Goal: Task Accomplishment & Management: Use online tool/utility

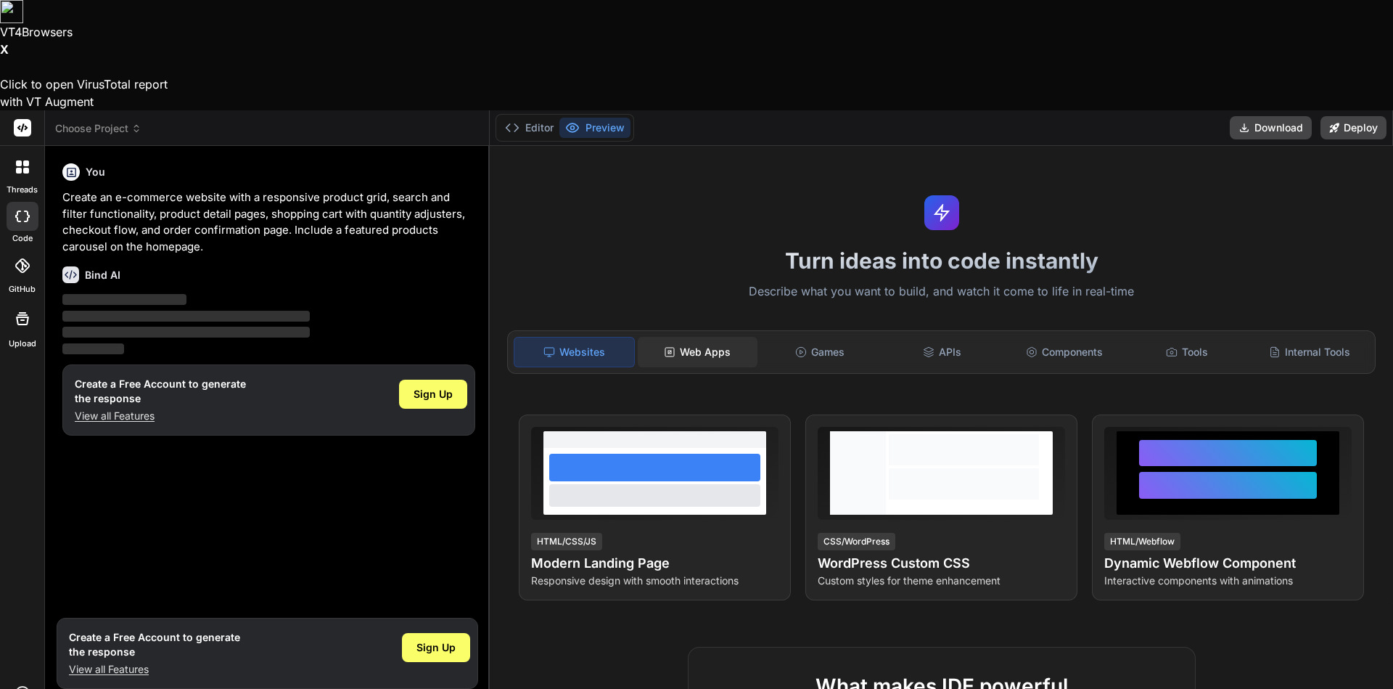
click at [689, 337] on div "Web Apps" at bounding box center [698, 352] width 120 height 30
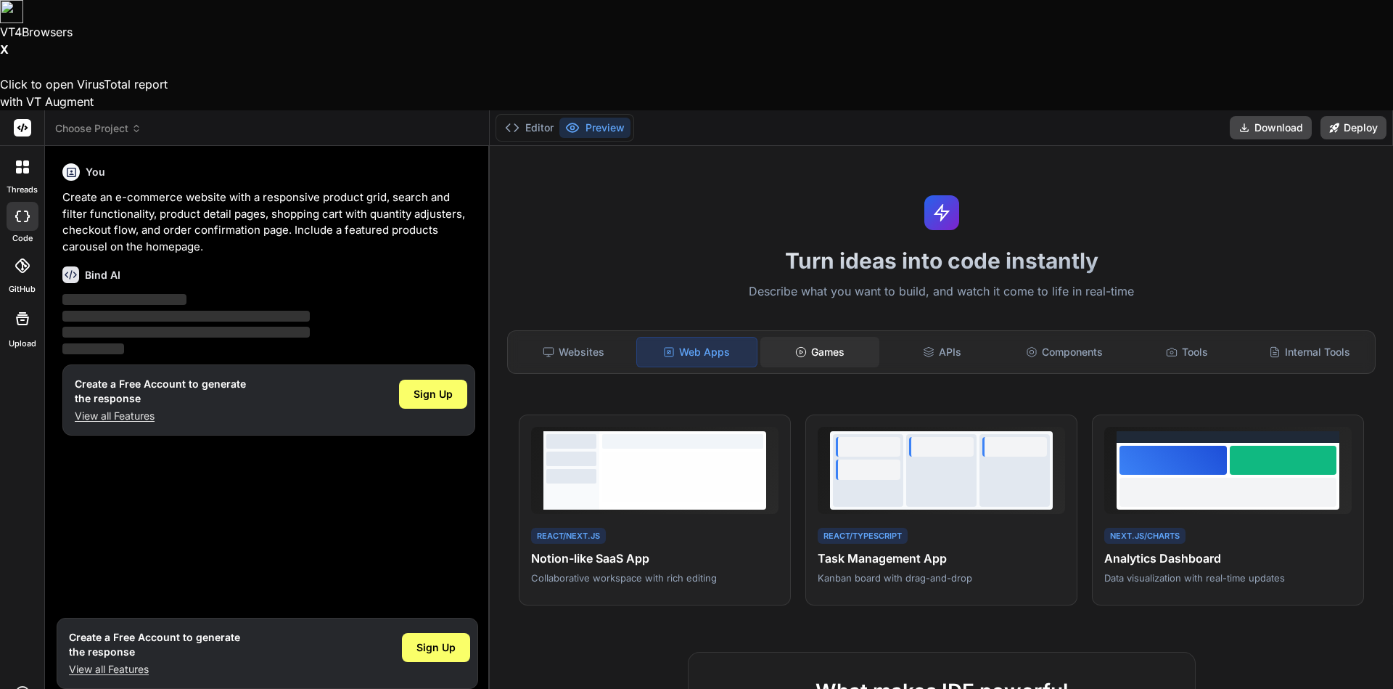
click at [808, 337] on div "Games" at bounding box center [821, 352] width 120 height 30
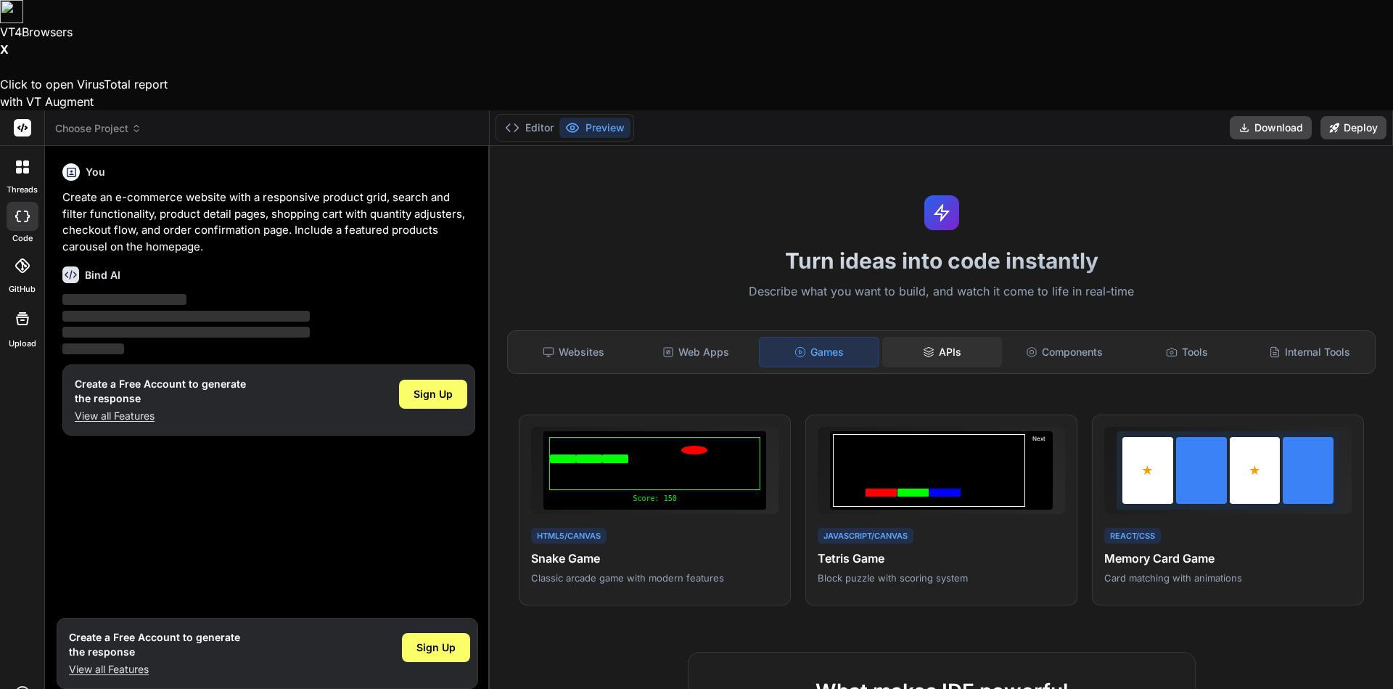
click at [950, 337] on div "APIs" at bounding box center [942, 352] width 120 height 30
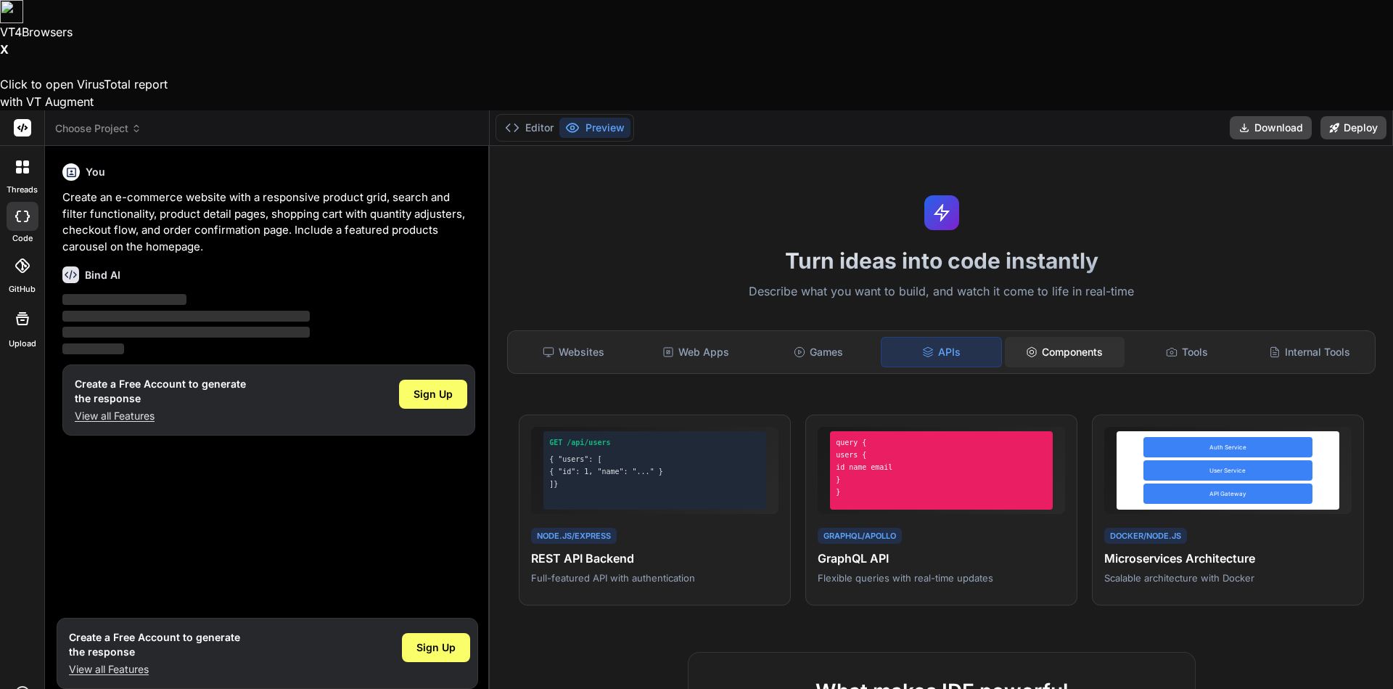
click at [1022, 337] on div "Components" at bounding box center [1065, 352] width 120 height 30
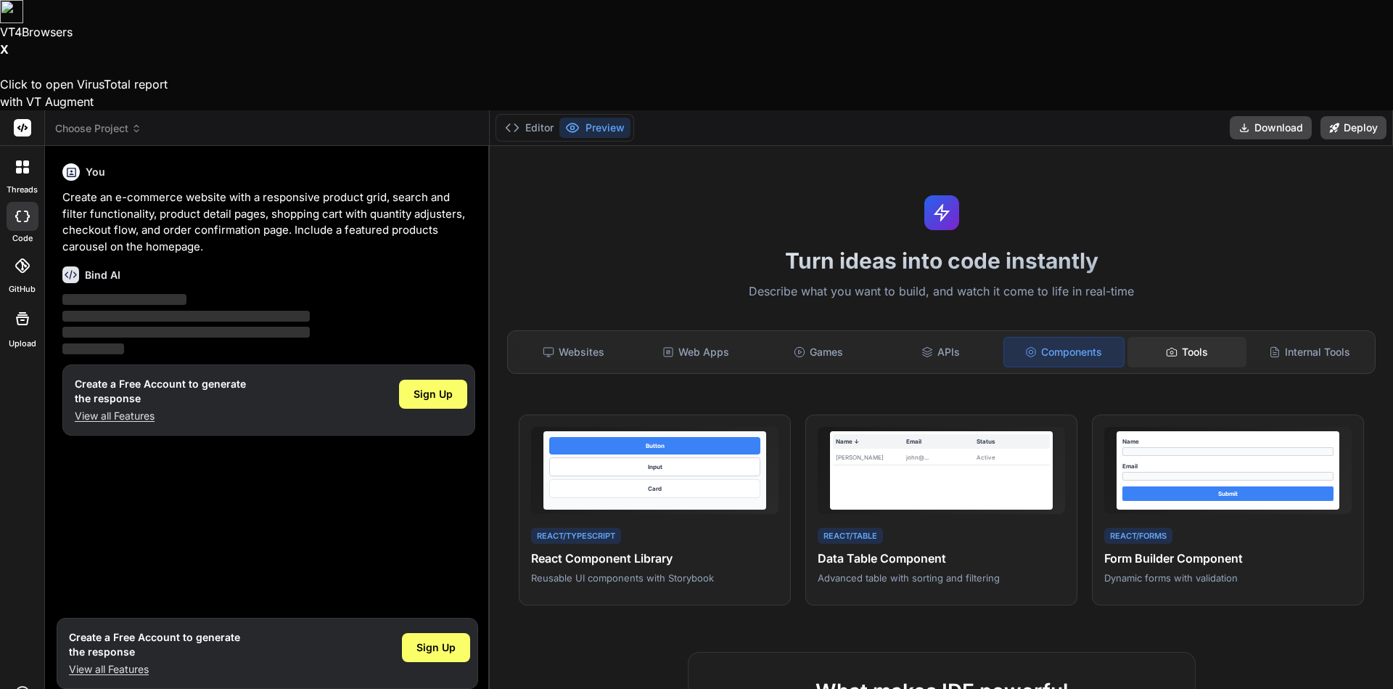
click at [1152, 337] on div "Tools" at bounding box center [1188, 352] width 120 height 30
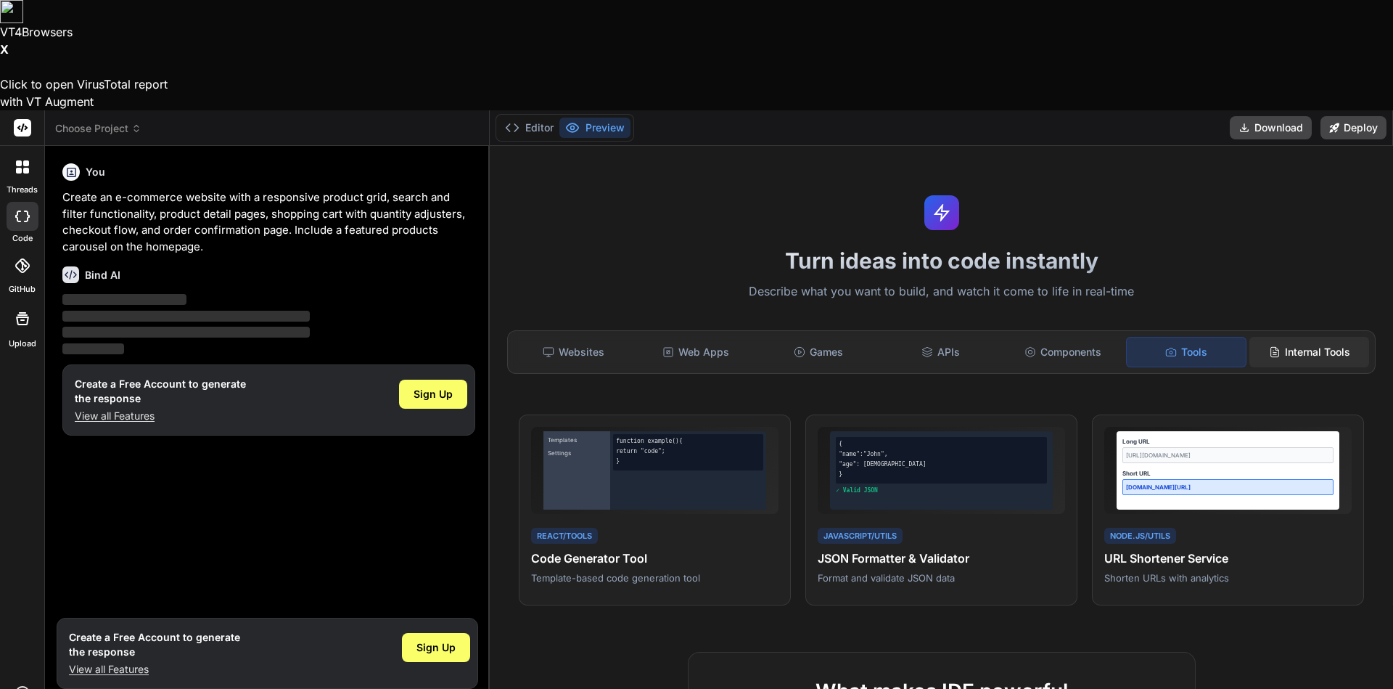
click at [1298, 337] on div "Internal Tools" at bounding box center [1310, 352] width 120 height 30
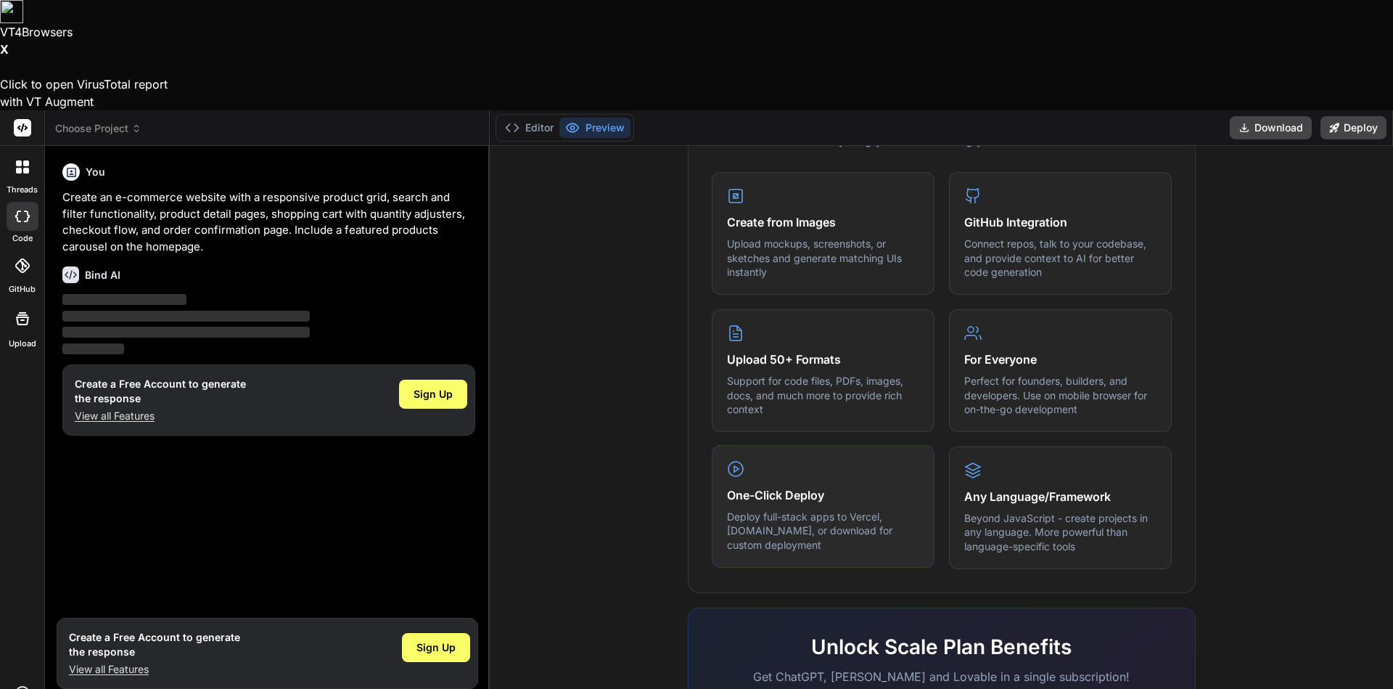
scroll to position [701, 0]
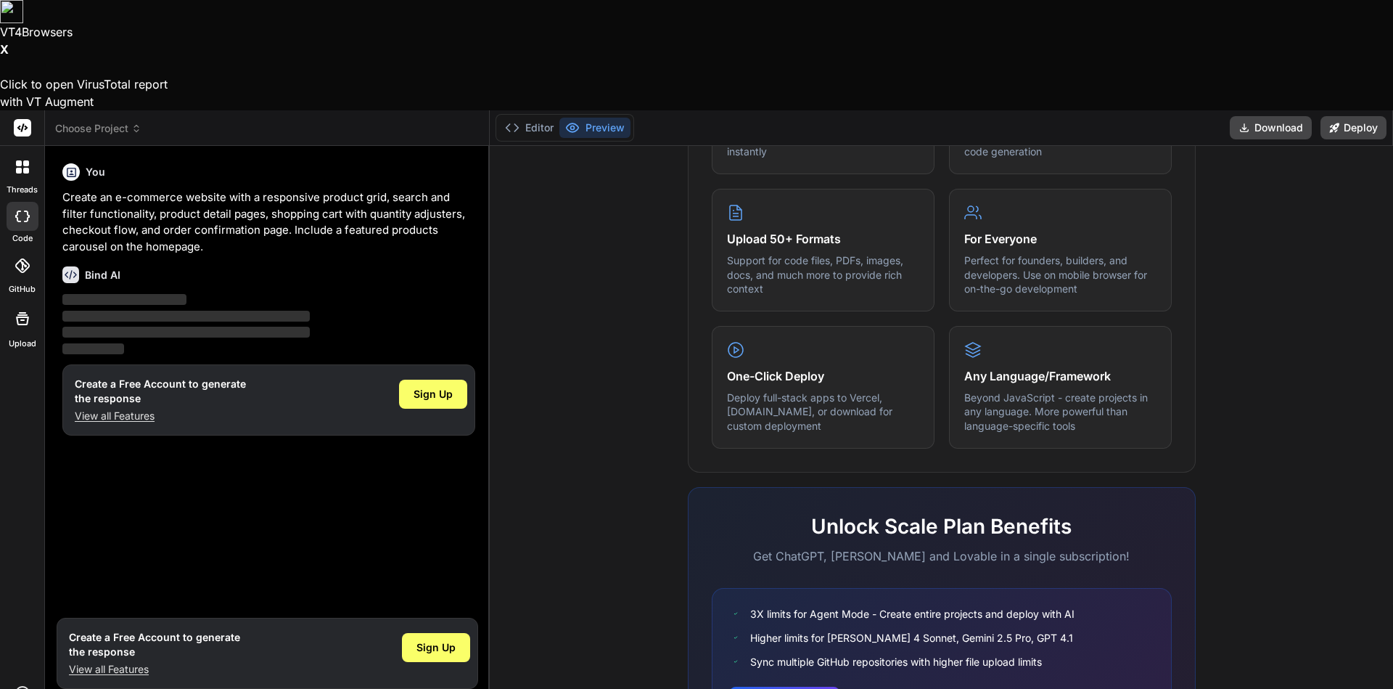
click at [14, 250] on div at bounding box center [23, 266] width 32 height 32
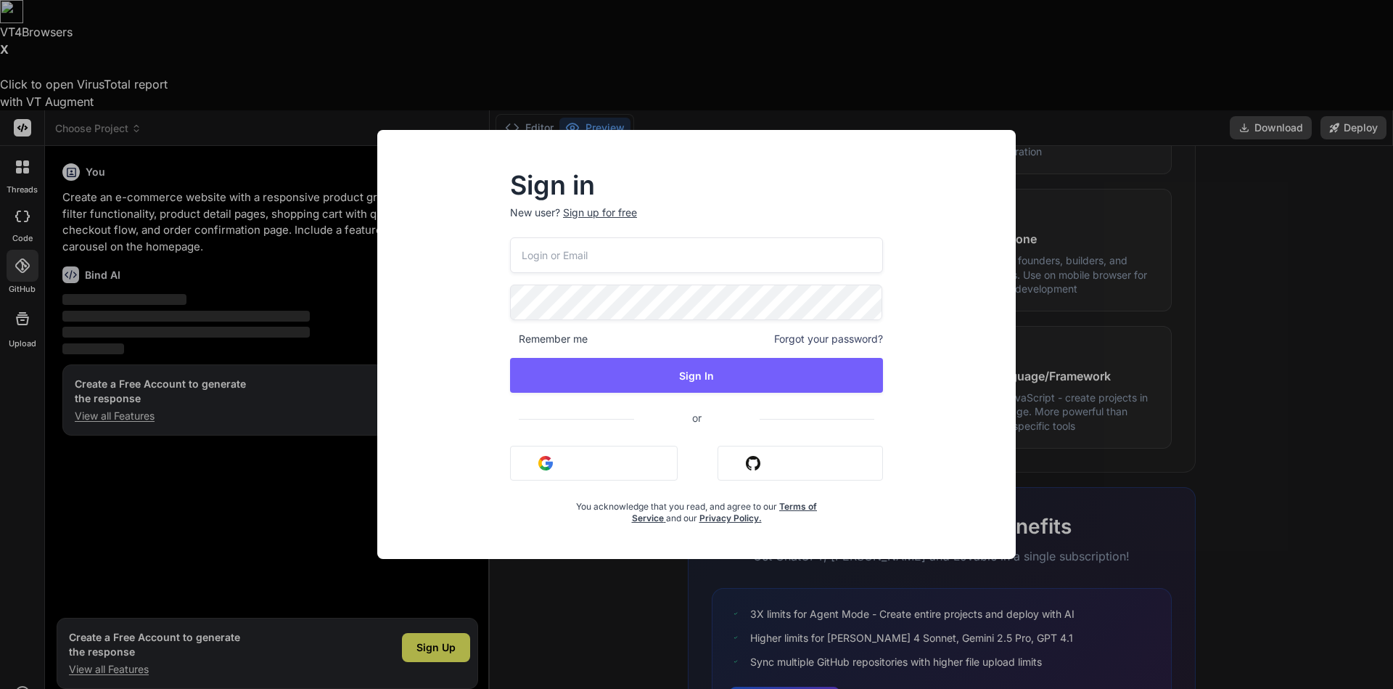
click at [25, 234] on div "Sign in New user? Sign up for free Remember me Forgot your password? Sign In or…" at bounding box center [696, 344] width 1393 height 689
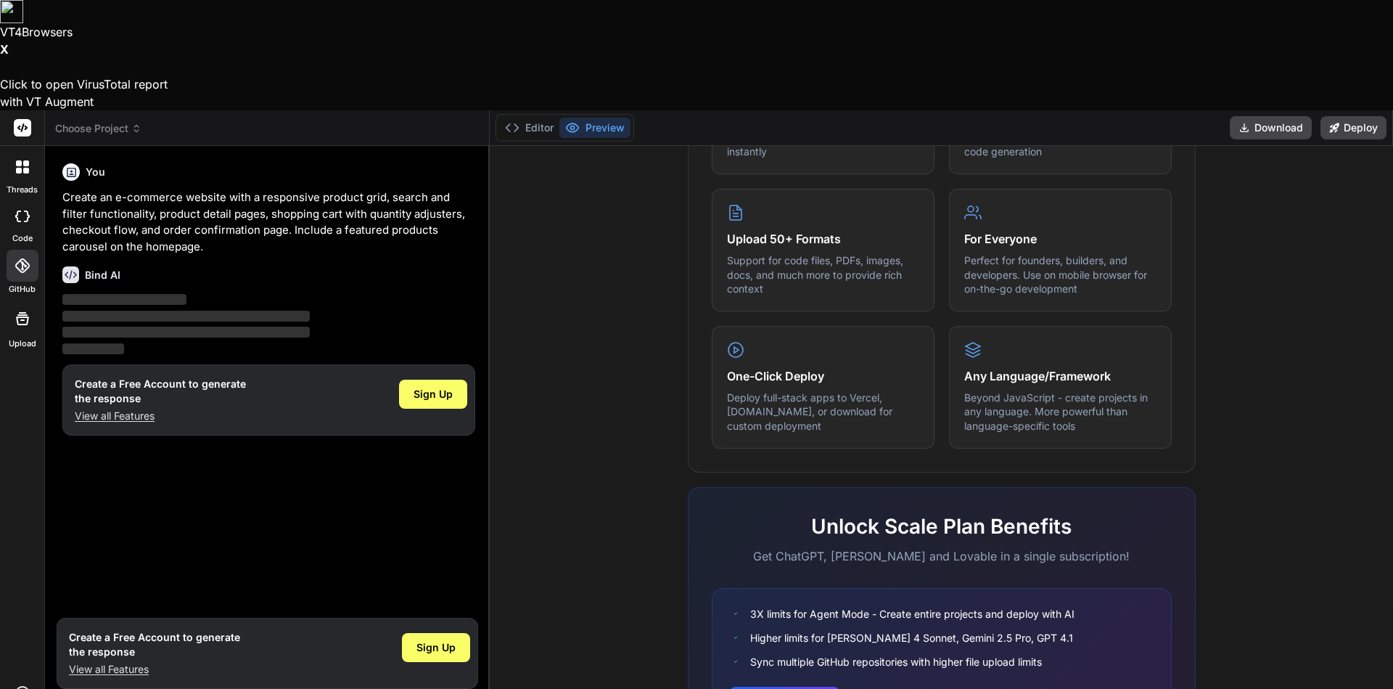
click at [25, 337] on label "Upload" at bounding box center [23, 343] width 28 height 12
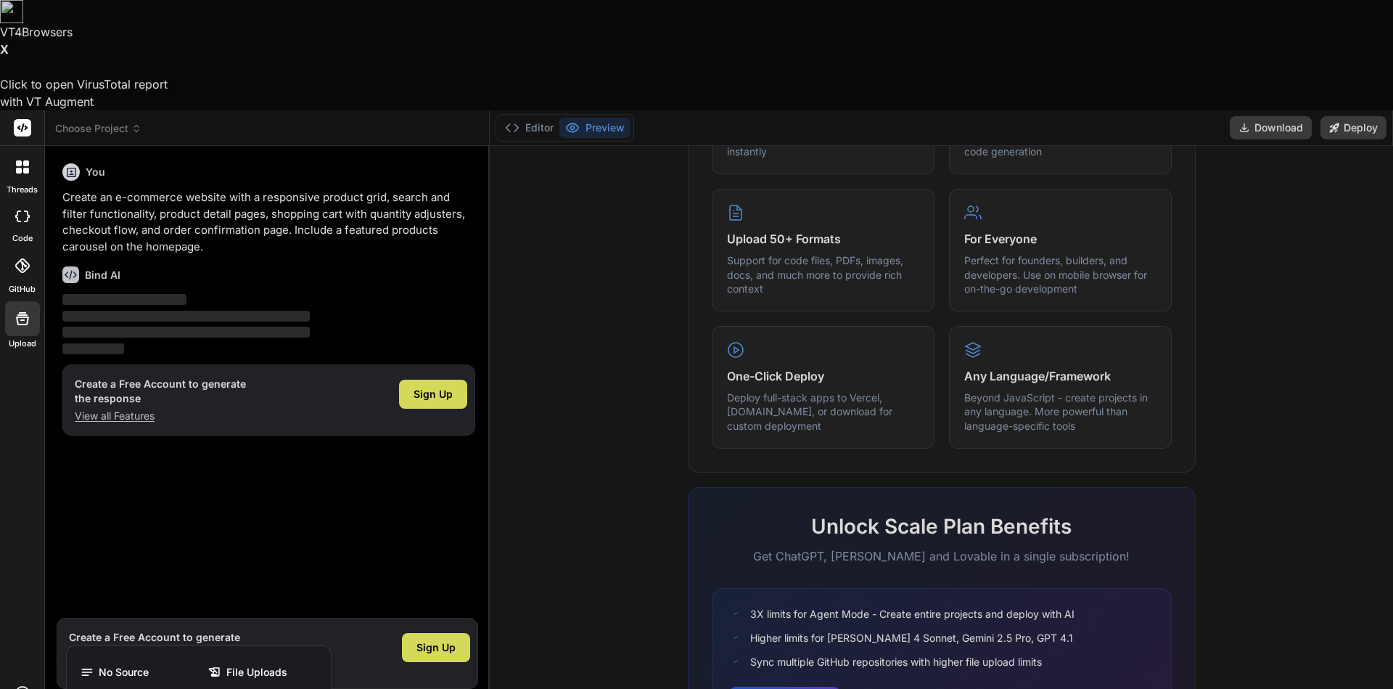
click at [307, 679] on div at bounding box center [696, 344] width 1393 height 689
type textarea "x"
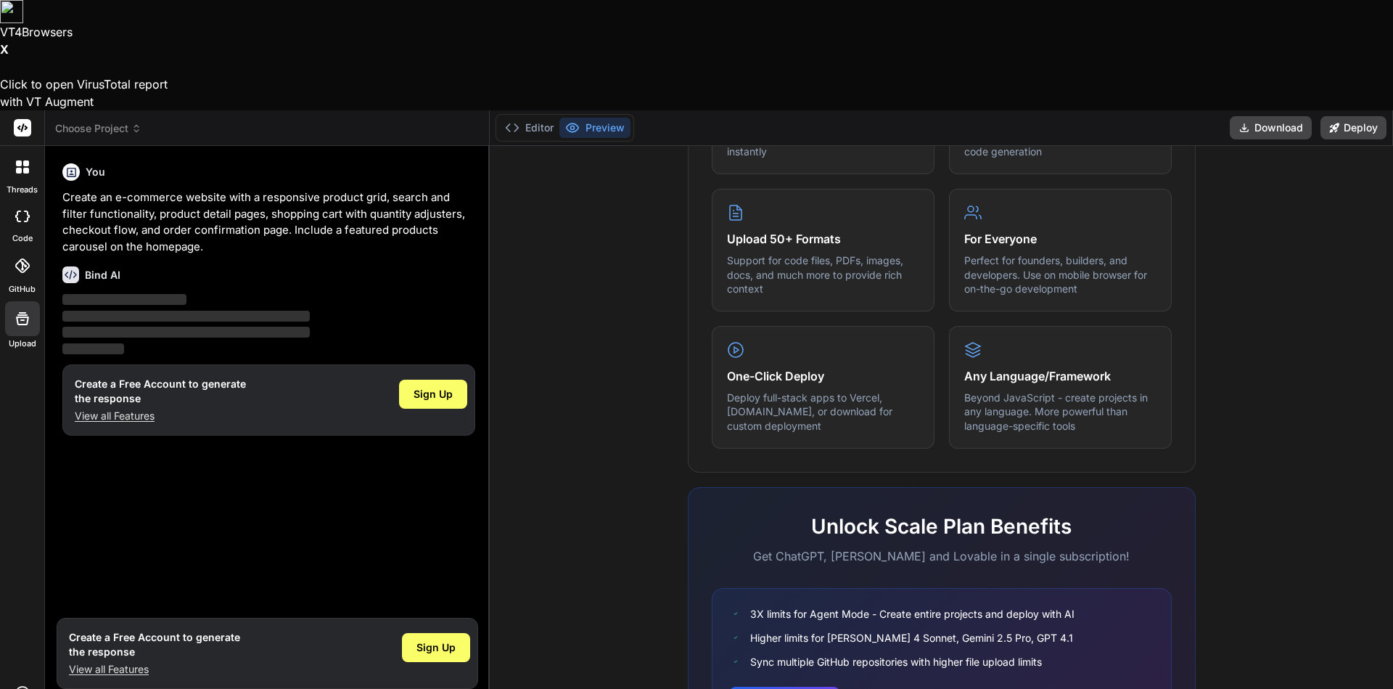
click at [26, 168] on icon at bounding box center [26, 171] width 6 height 6
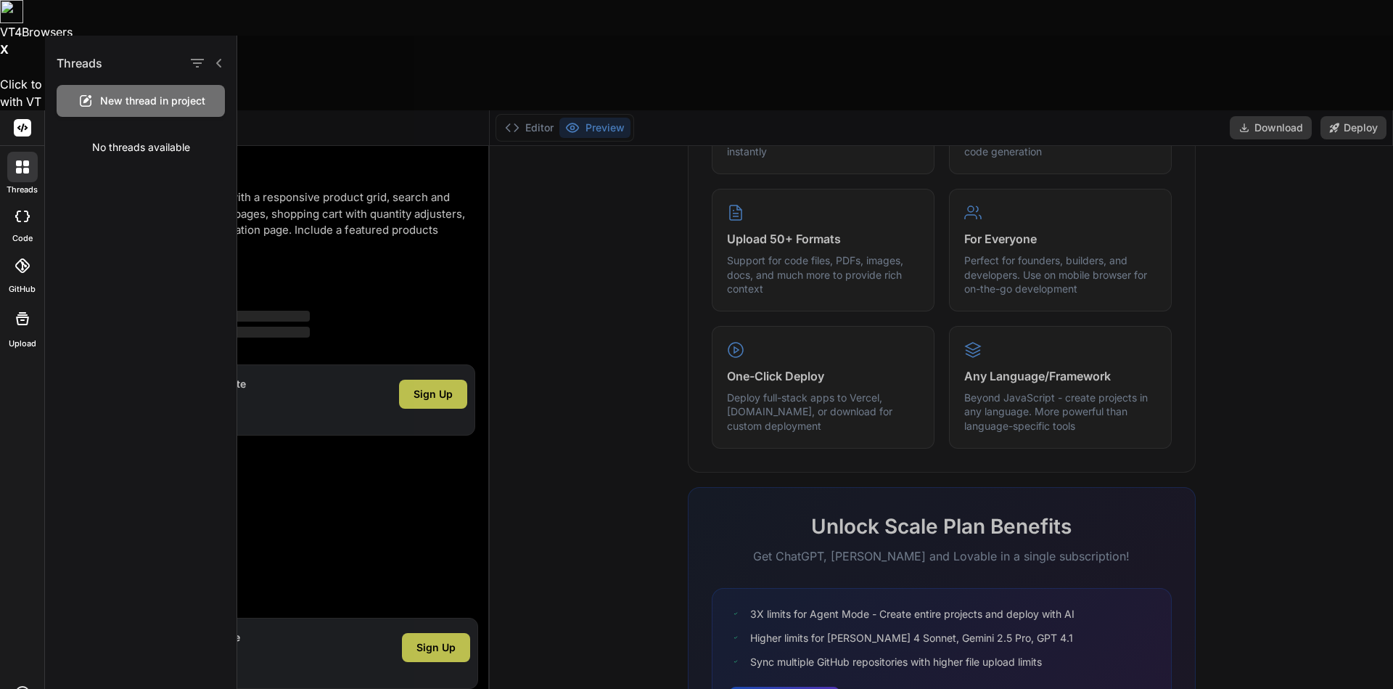
click at [22, 119] on rect at bounding box center [22, 127] width 17 height 17
click at [549, 297] on div at bounding box center [815, 362] width 1156 height 653
